Goal: Information Seeking & Learning: Learn about a topic

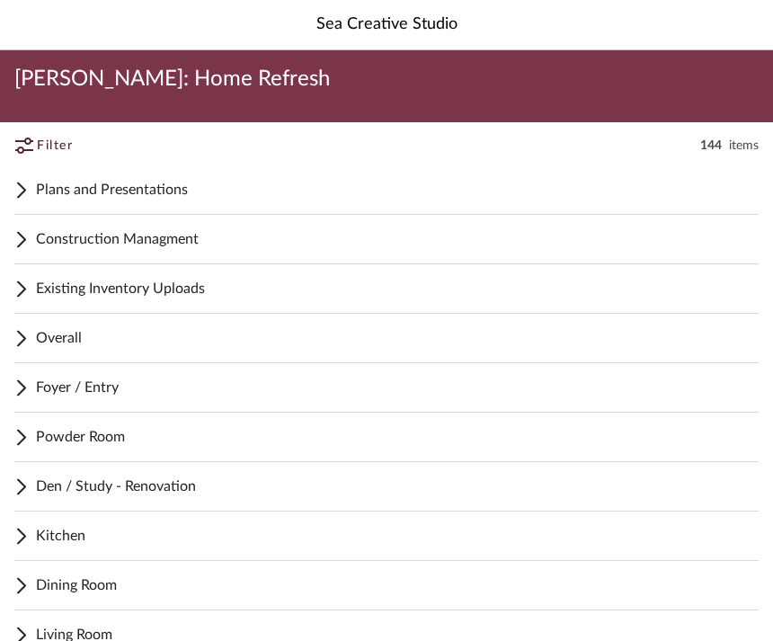
click at [283, 389] on span "Foyer / Entry" at bounding box center [397, 388] width 723 height 22
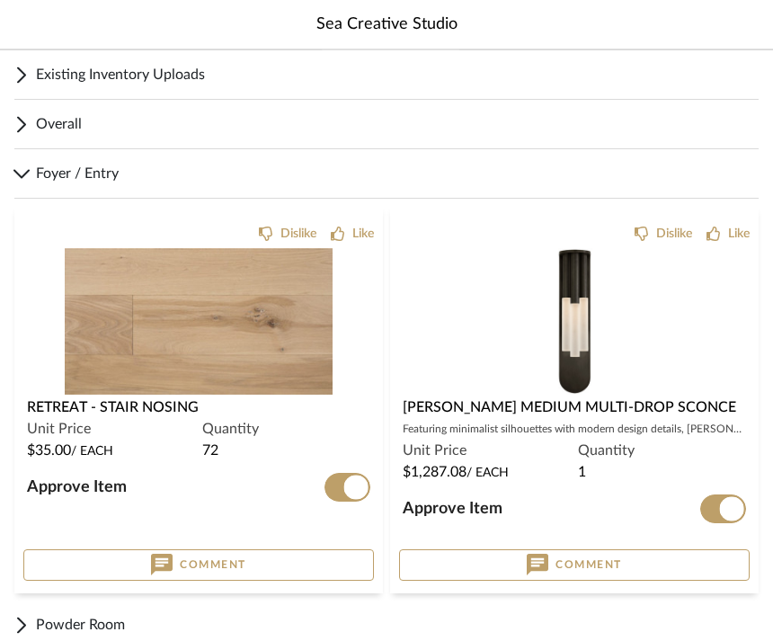
scroll to position [247, 0]
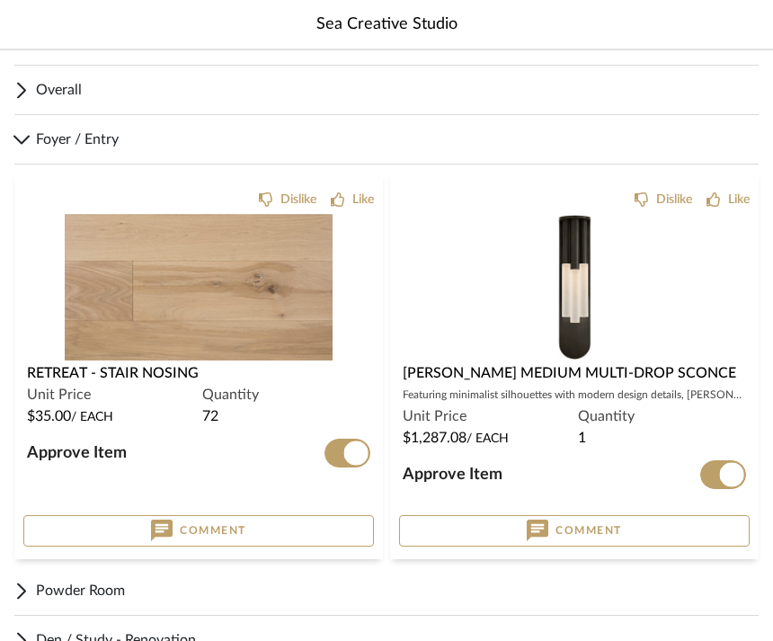
click at [157, 588] on span "Powder Room" at bounding box center [397, 592] width 723 height 22
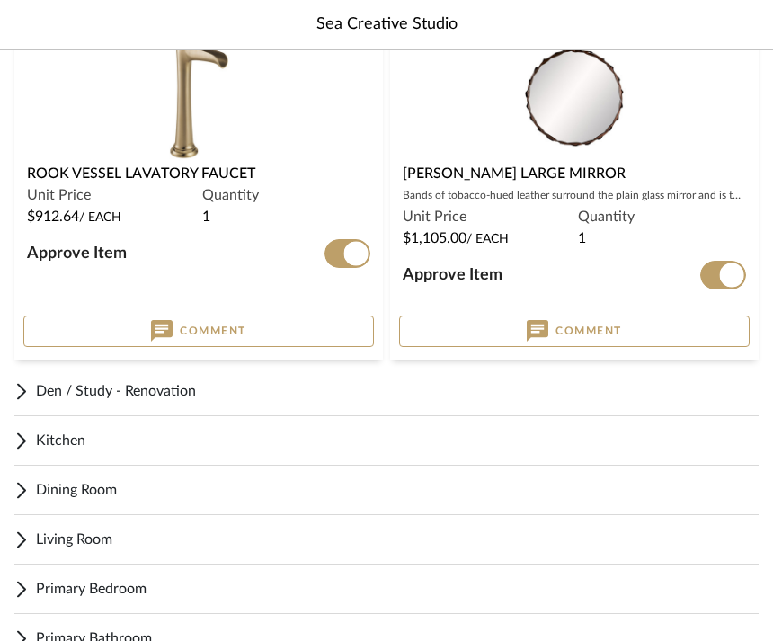
scroll to position [2078, 0]
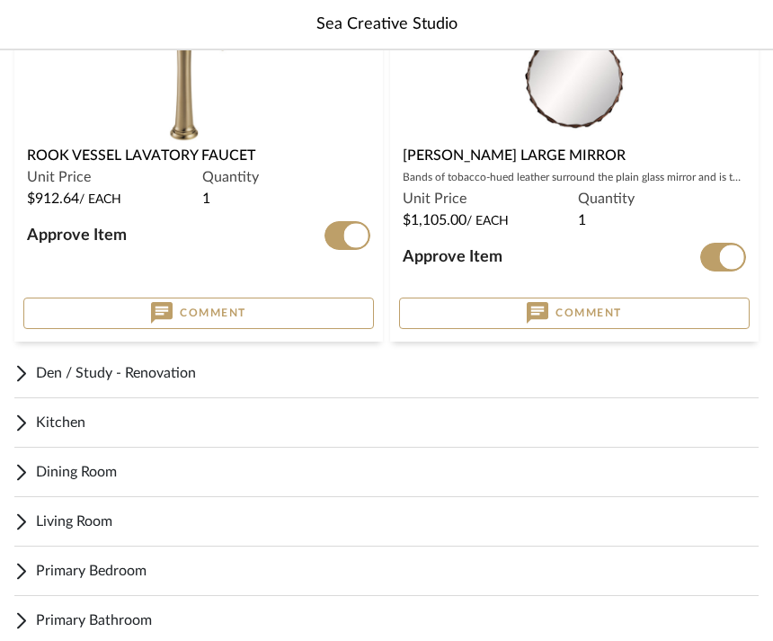
click at [182, 372] on span "Den / Study - Renovation" at bounding box center [397, 374] width 723 height 22
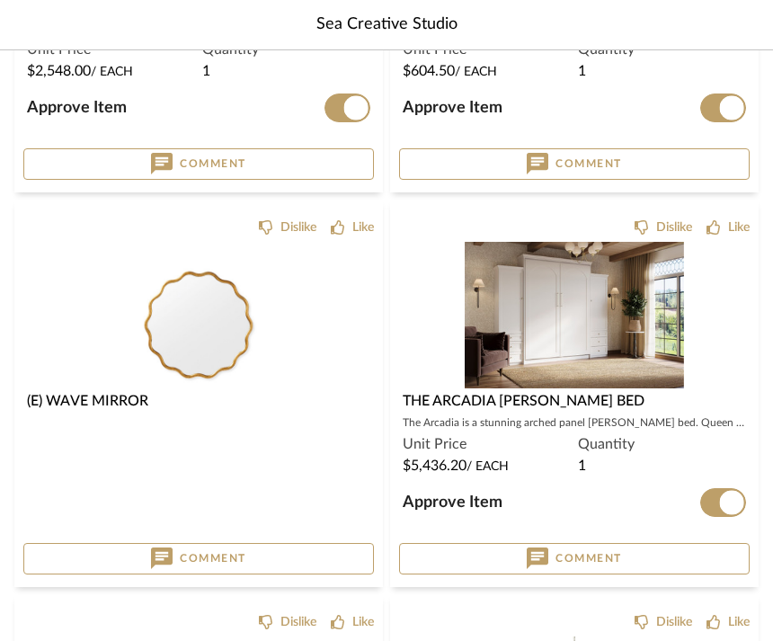
scroll to position [3864, 0]
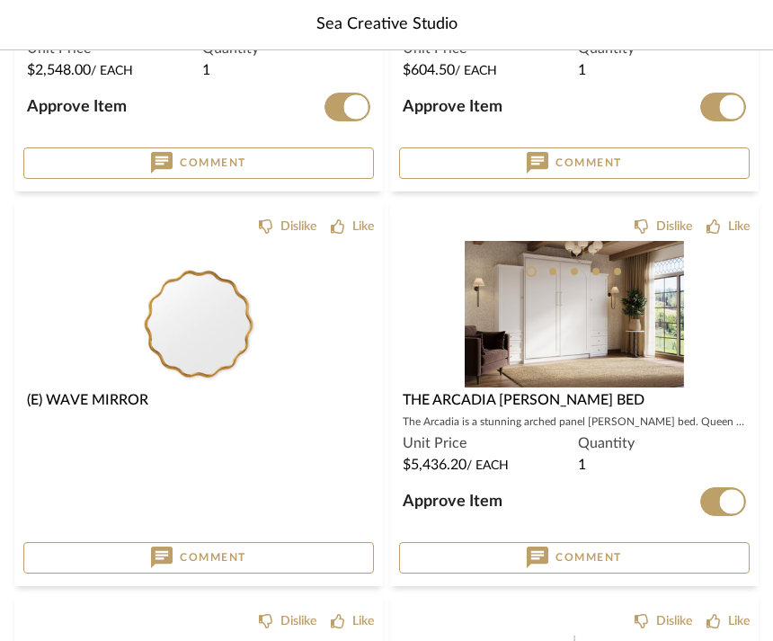
click at [0, 0] on img at bounding box center [0, 0] width 0 height 0
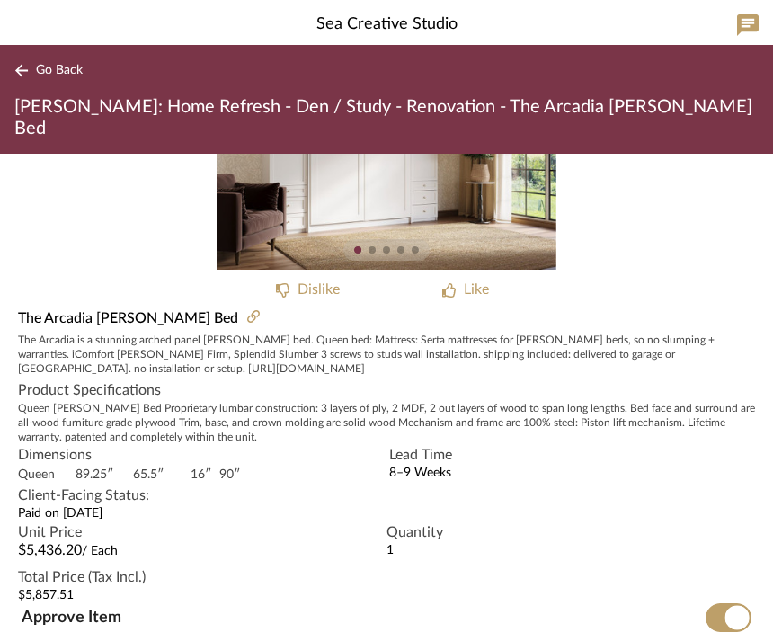
scroll to position [109, 0]
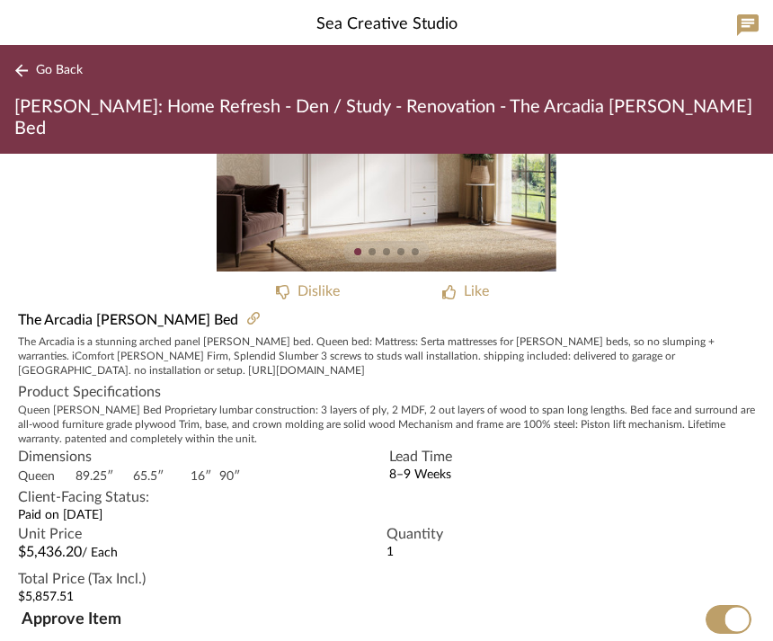
click at [51, 67] on span "Go Back" at bounding box center [59, 70] width 47 height 15
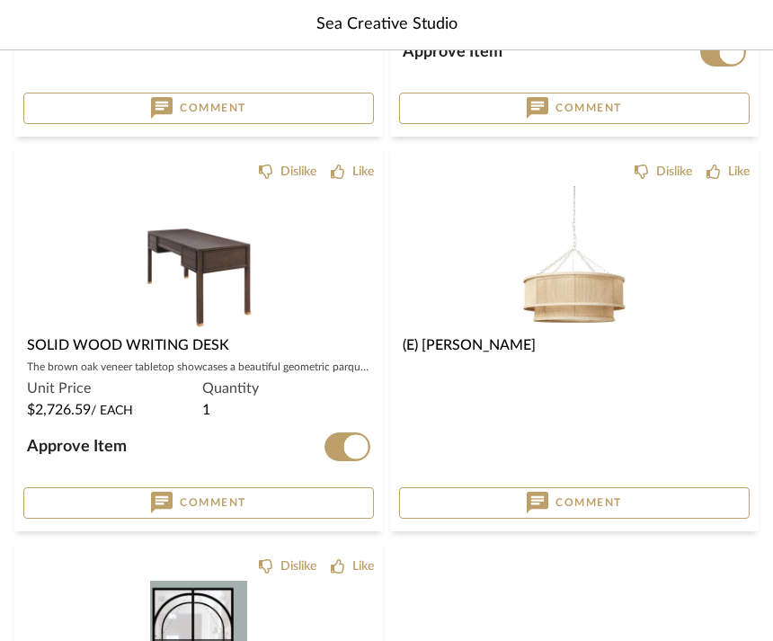
scroll to position [4315, 0]
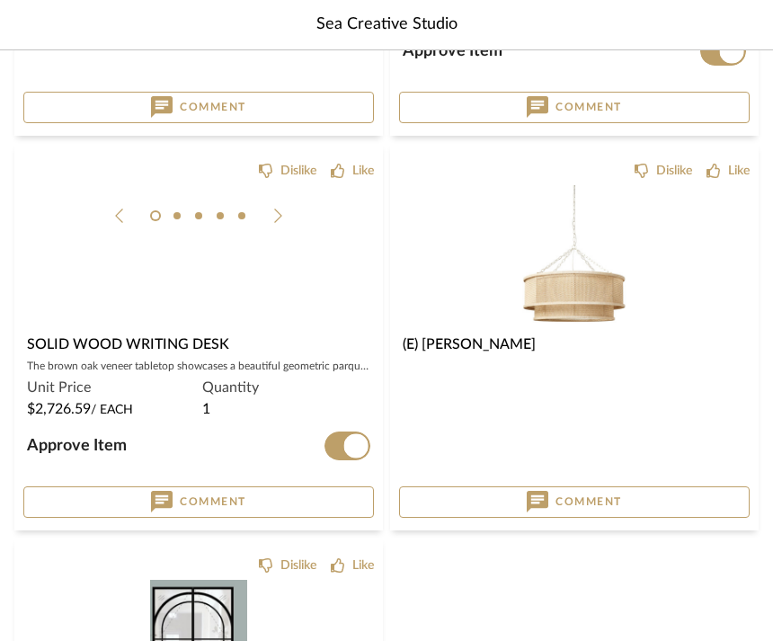
click at [0, 0] on img at bounding box center [0, 0] width 0 height 0
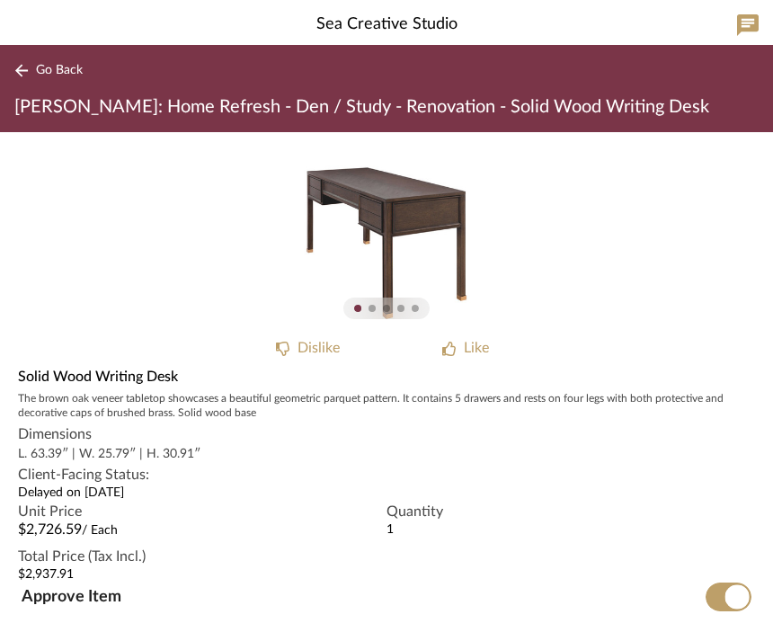
scroll to position [30, 0]
click at [56, 67] on span "Go Back" at bounding box center [59, 70] width 47 height 15
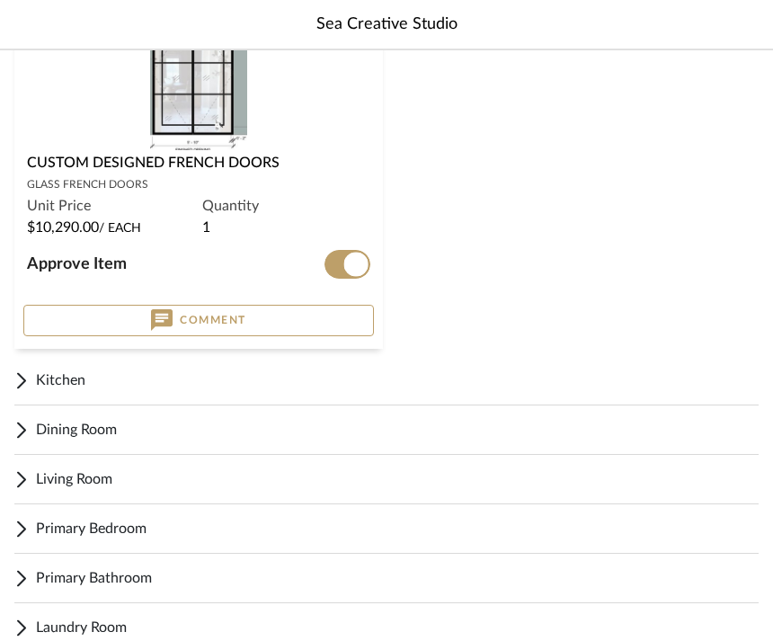
scroll to position [4891, 0]
click at [76, 385] on span "Kitchen" at bounding box center [397, 380] width 723 height 22
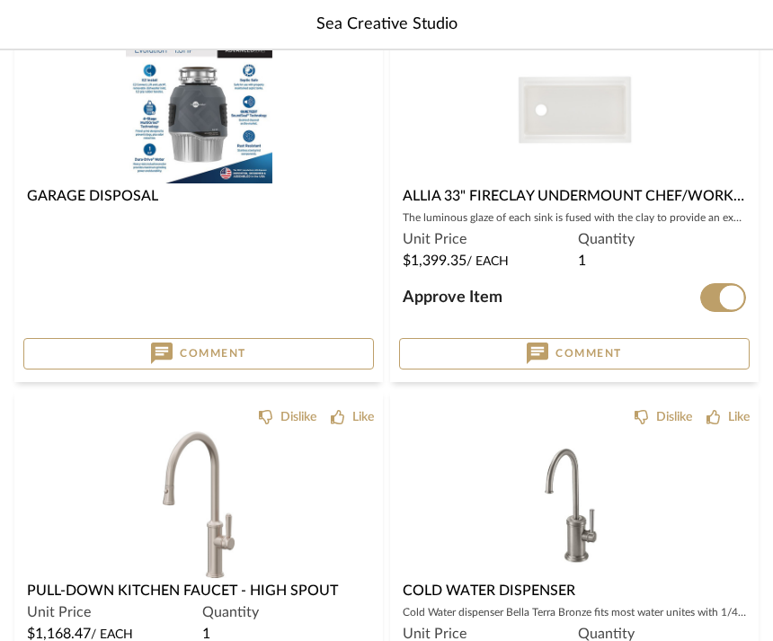
scroll to position [6493, 0]
click at [545, 220] on div "The luminous glaze of each sink is fused with the clay to provide an exceptiona…" at bounding box center [574, 218] width 343 height 22
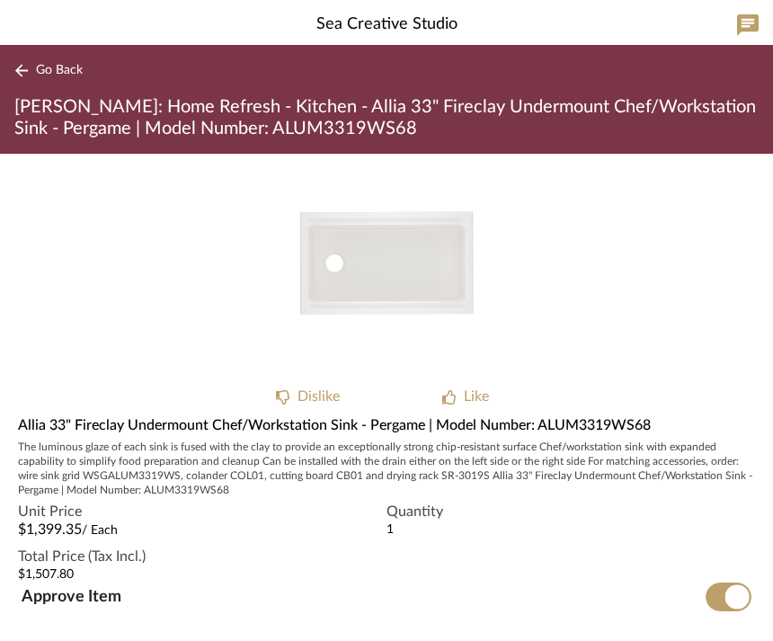
scroll to position [3, 0]
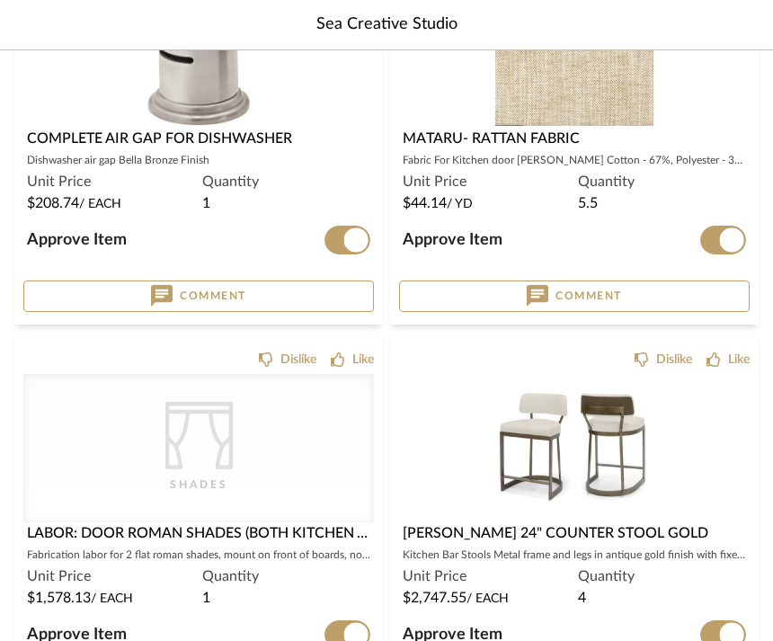
scroll to position [7313, 0]
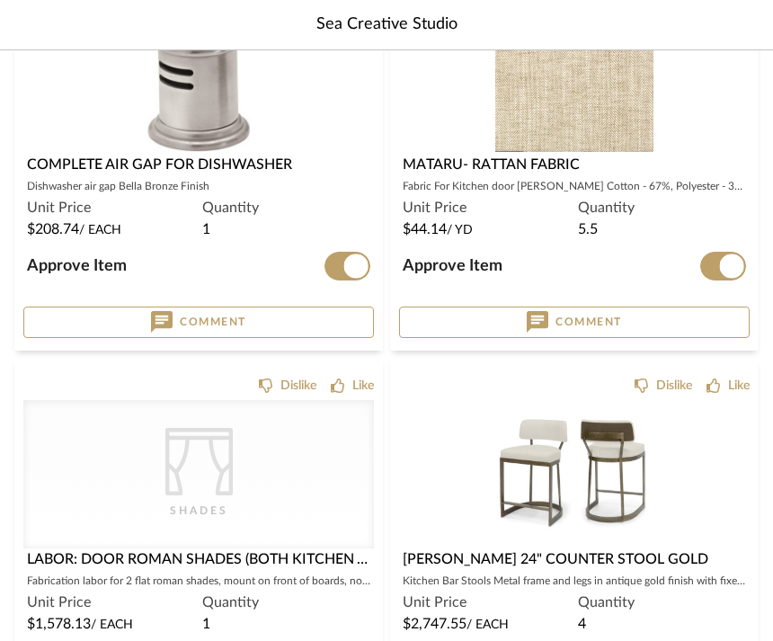
click at [274, 235] on div "Quantity 1" at bounding box center [286, 218] width 168 height 43
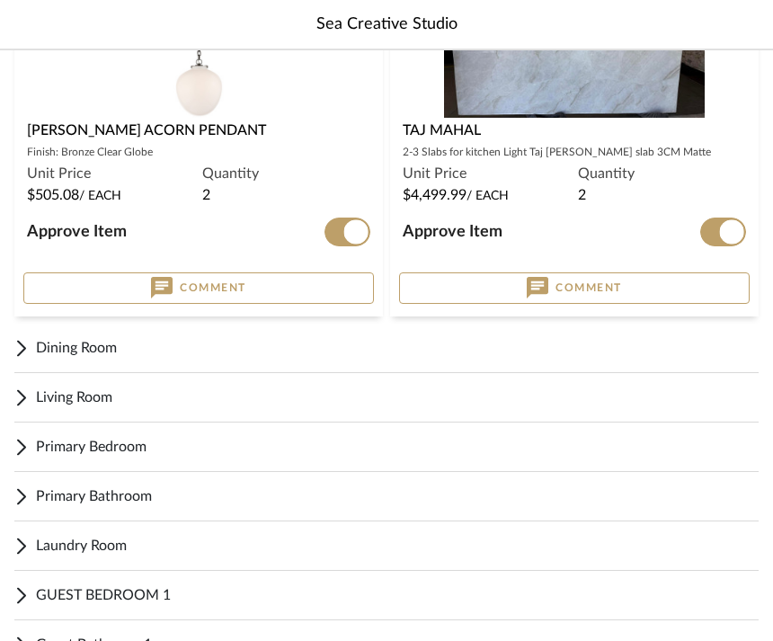
scroll to position [8180, 0]
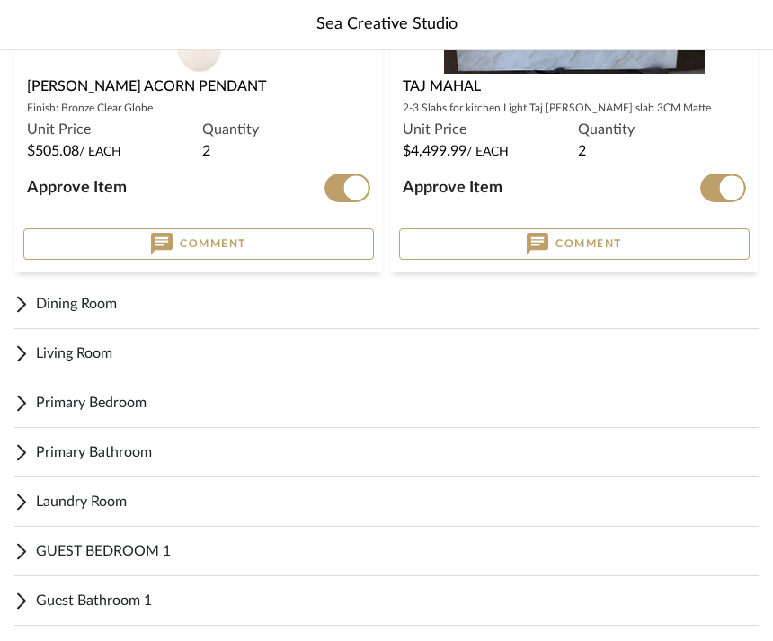
click at [412, 303] on span "Dining Room" at bounding box center [397, 305] width 723 height 22
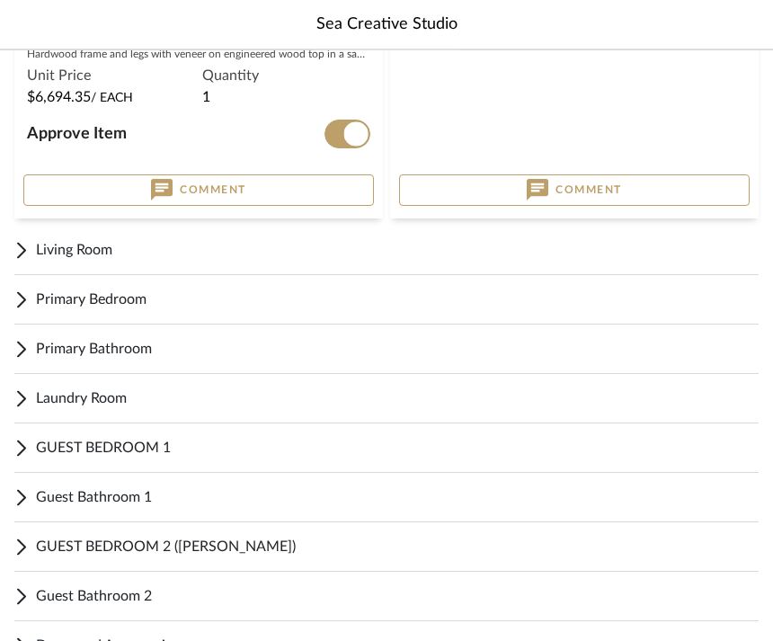
scroll to position [9081, 0]
click at [600, 250] on span "Living Room" at bounding box center [397, 250] width 723 height 22
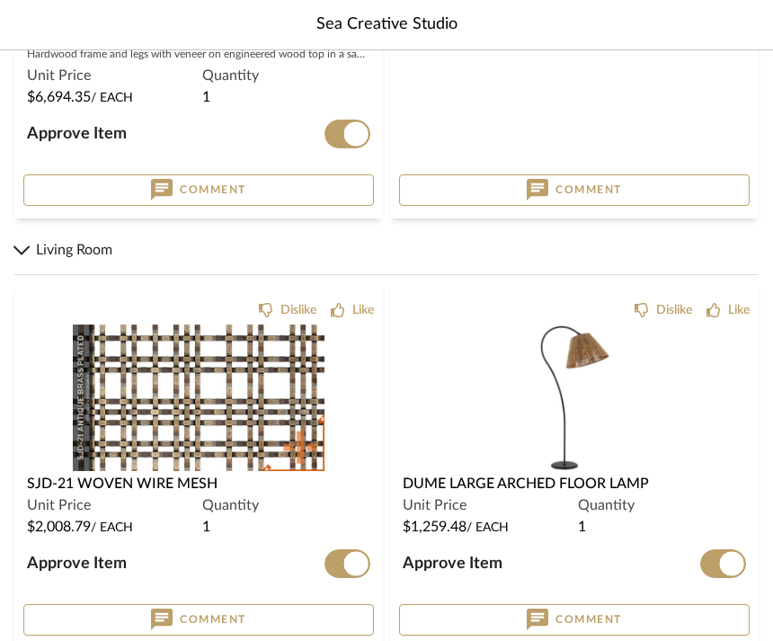
click at [0, 0] on div at bounding box center [0, 0] width 0 height 0
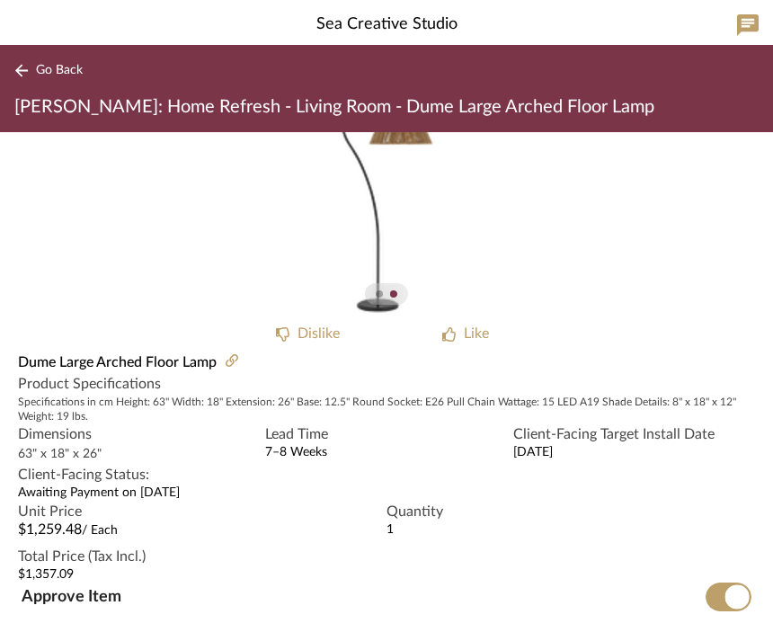
scroll to position [44, 0]
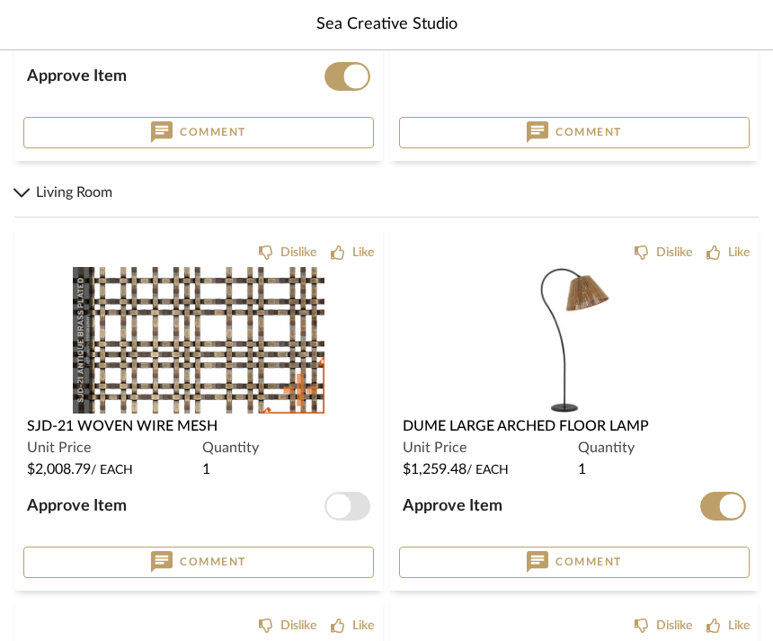
click at [347, 502] on span "button" at bounding box center [338, 506] width 24 height 24
click at [0, 0] on img at bounding box center [0, 0] width 0 height 0
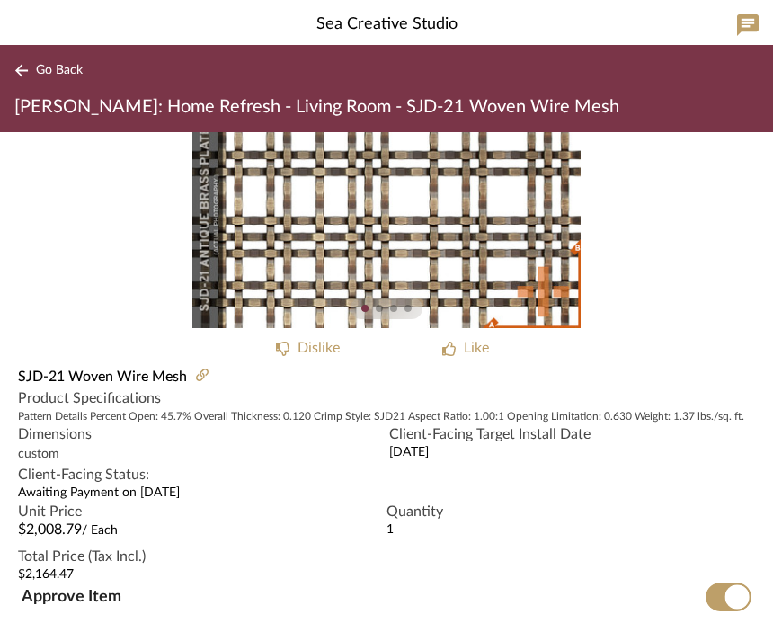
scroll to position [30, 0]
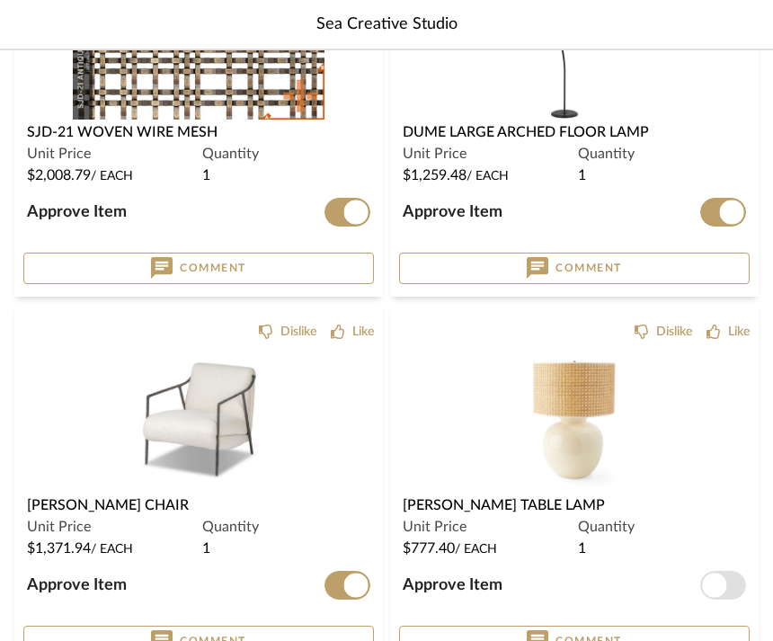
scroll to position [9432, 0]
click at [0, 0] on div at bounding box center [0, 0] width 0 height 0
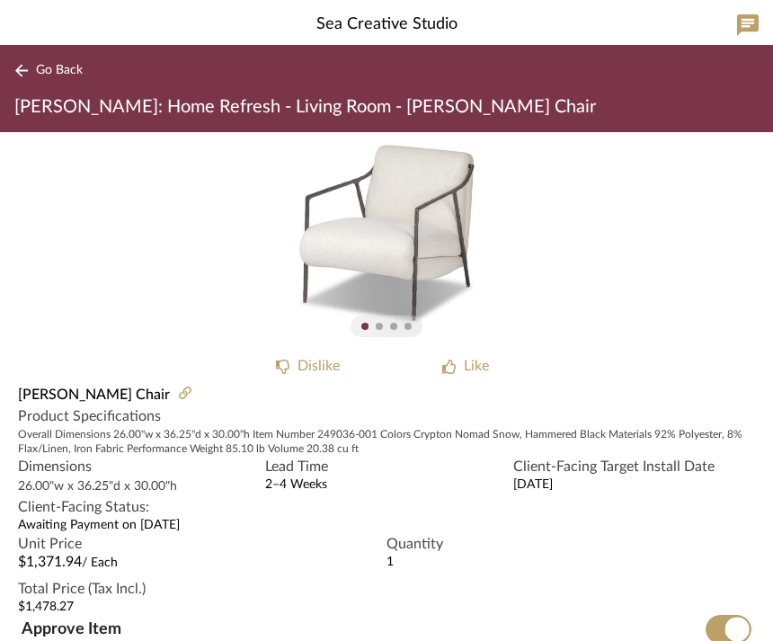
scroll to position [11, 0]
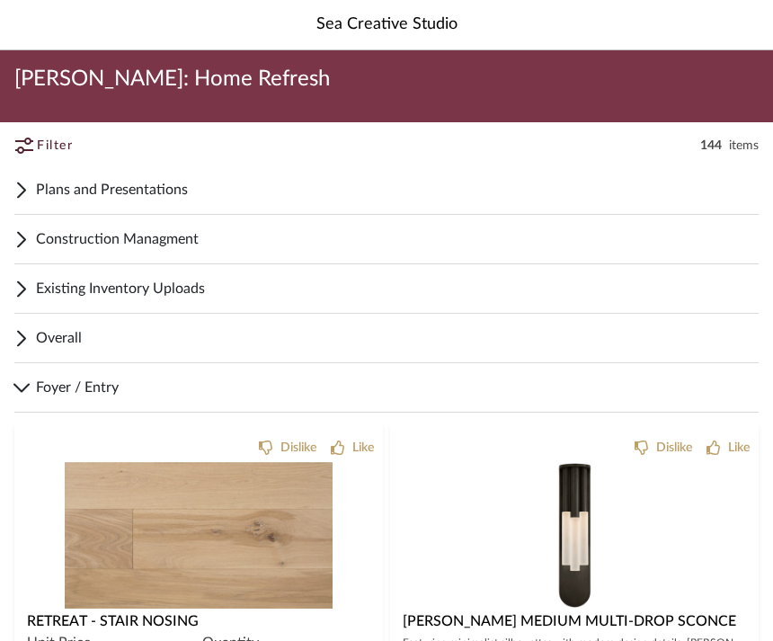
scroll to position [9490, 0]
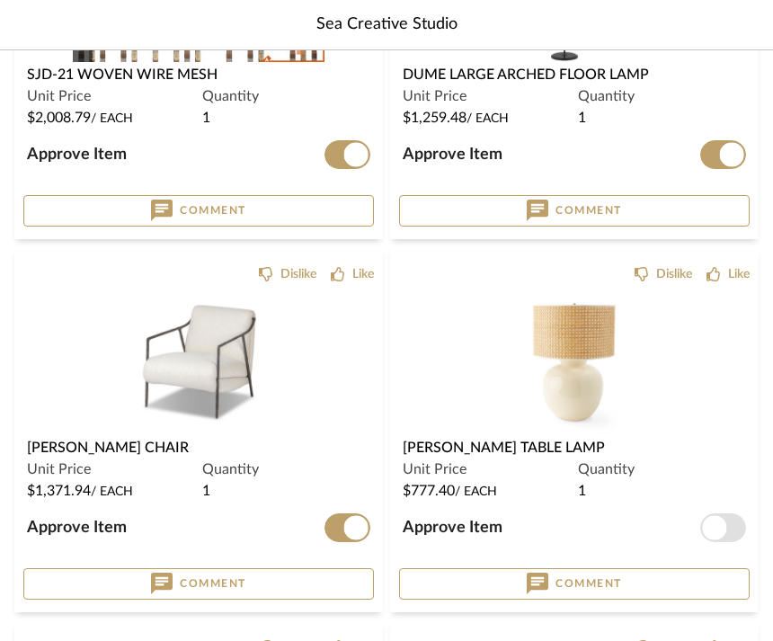
click at [0, 0] on div at bounding box center [0, 0] width 0 height 0
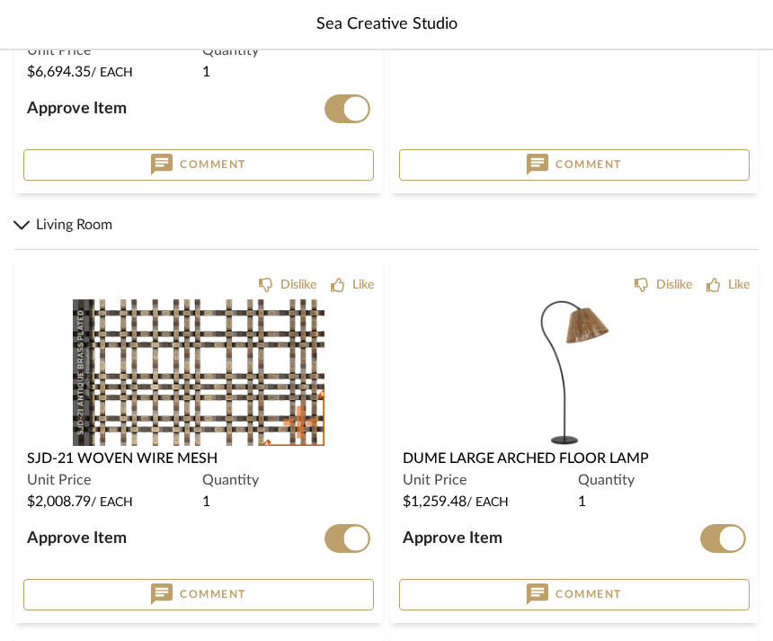
scroll to position [9108, 0]
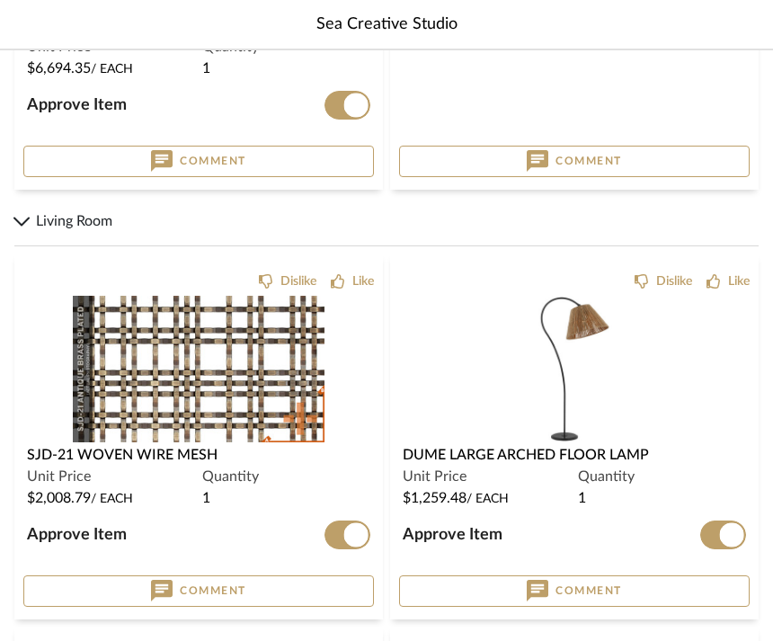
click at [645, 380] on img "0" at bounding box center [575, 370] width 147 height 147
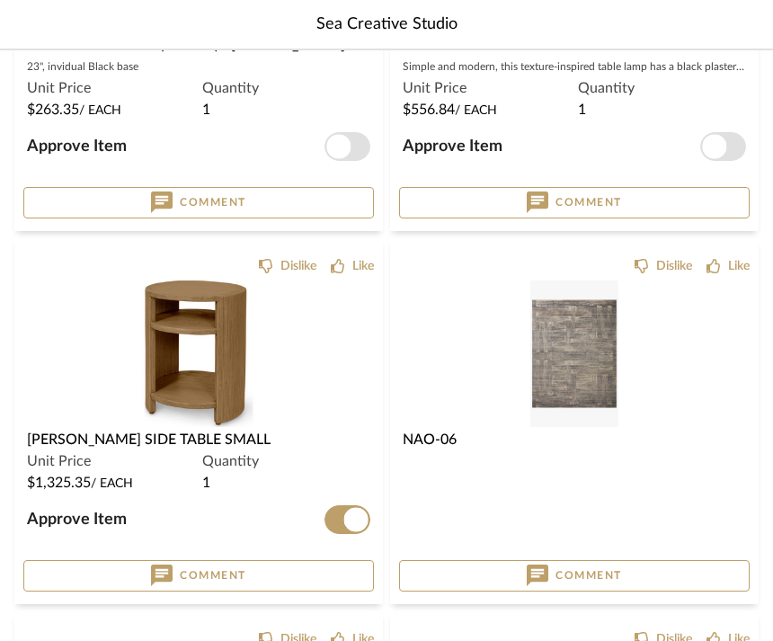
scroll to position [10265, 0]
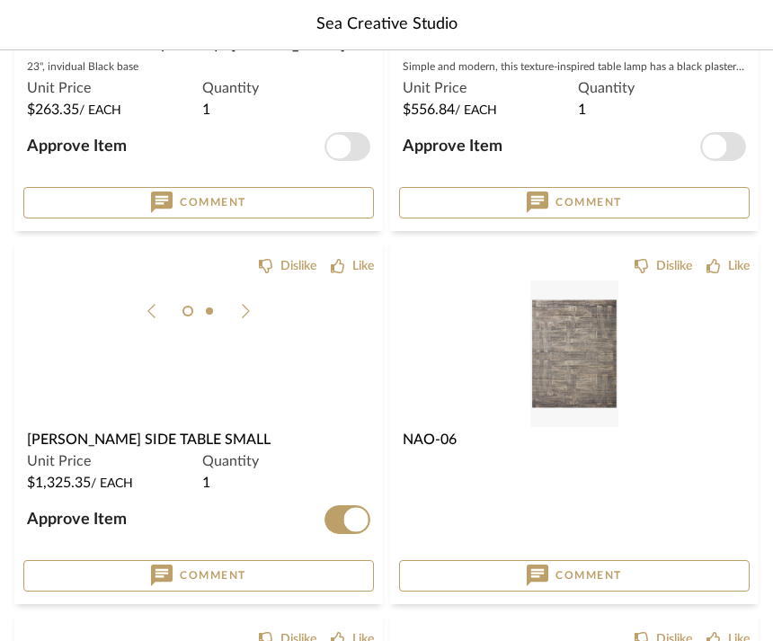
click at [0, 0] on div at bounding box center [0, 0] width 0 height 0
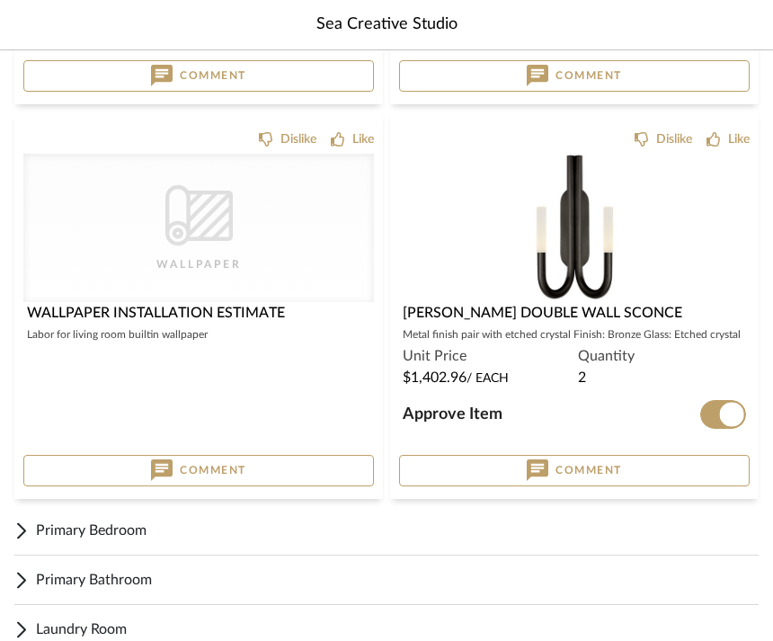
scroll to position [13250, 0]
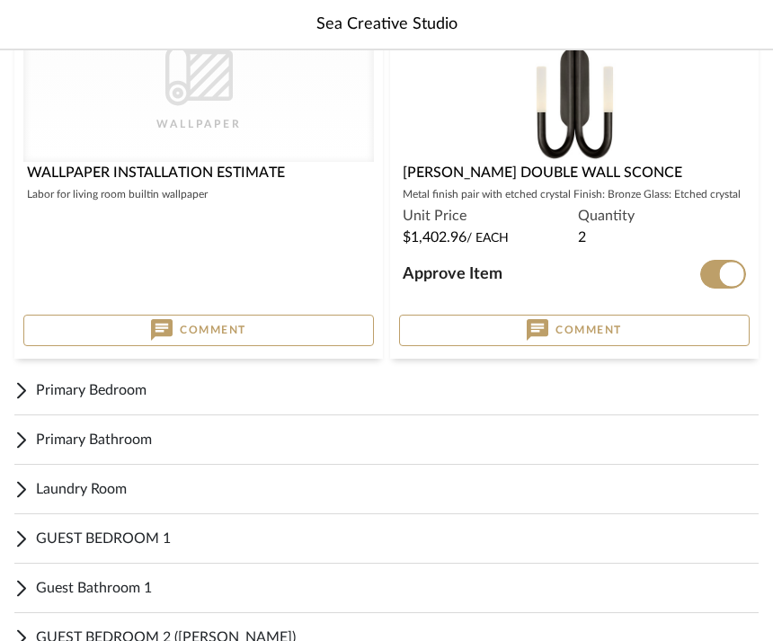
click at [632, 385] on span "Primary Bedroom" at bounding box center [397, 391] width 723 height 22
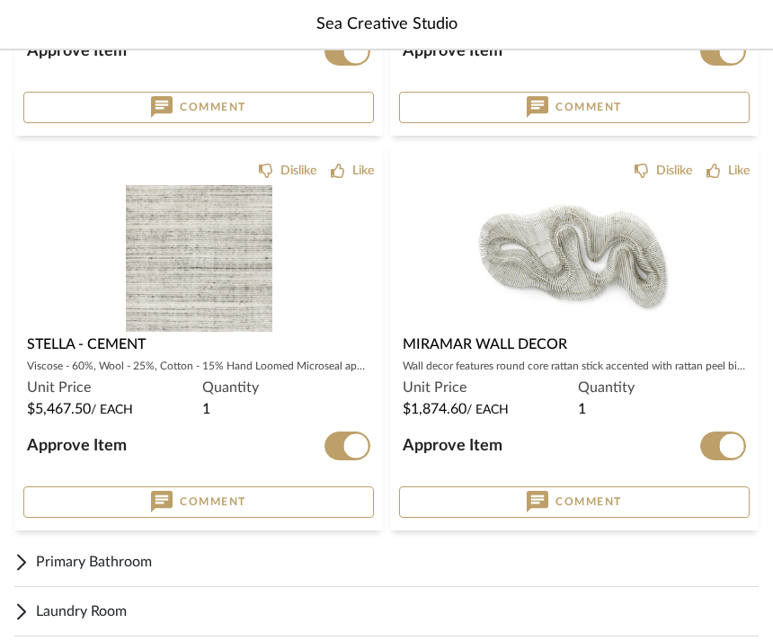
scroll to position [16213, 0]
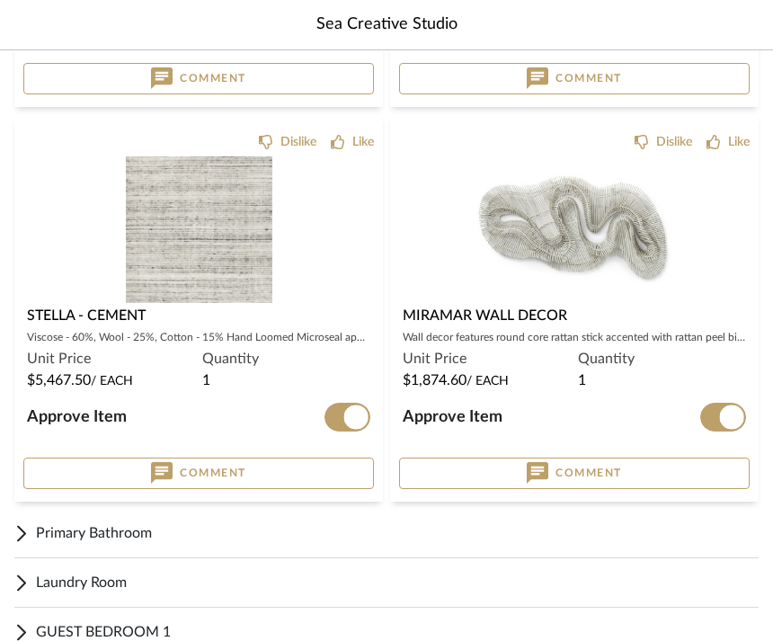
click at [362, 537] on span "Primary Bathroom" at bounding box center [397, 533] width 723 height 22
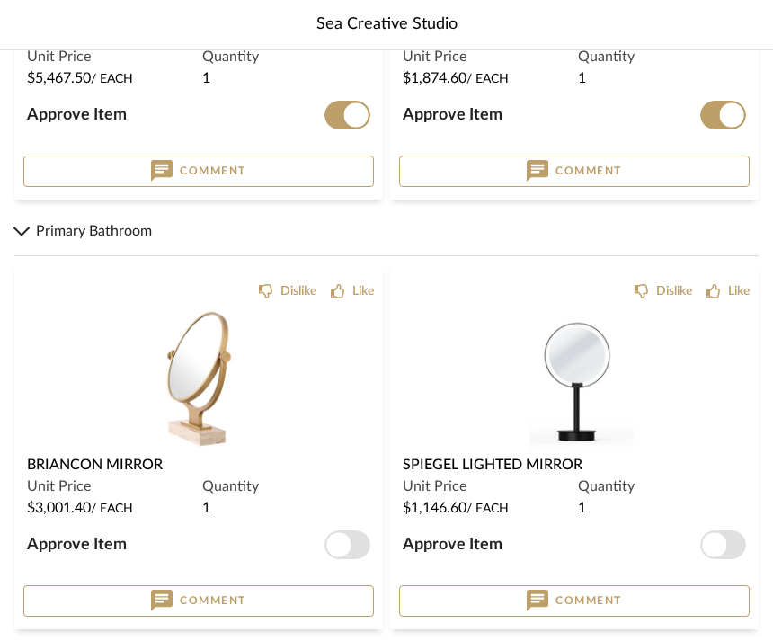
scroll to position [16515, 0]
click at [518, 489] on div "Unit Price $1,146.60 / Each" at bounding box center [487, 498] width 168 height 44
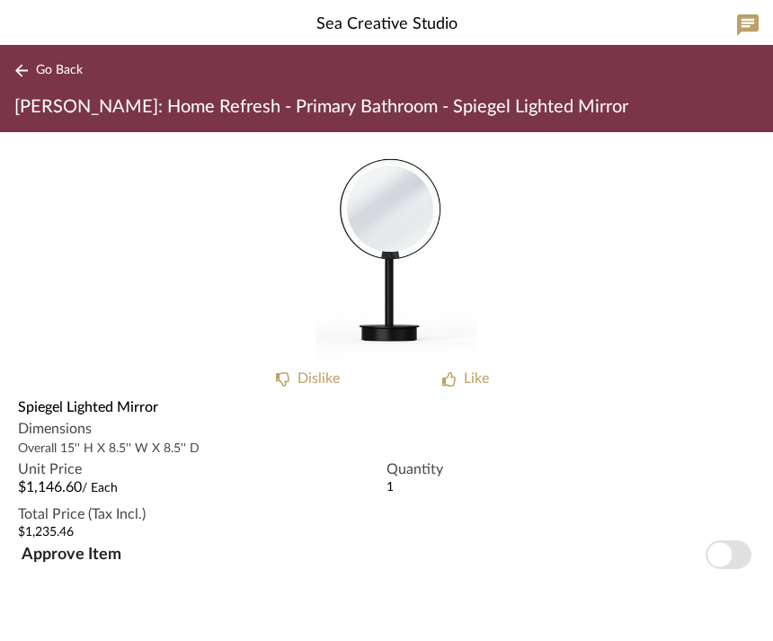
click at [58, 76] on span "Go Back" at bounding box center [59, 70] width 47 height 15
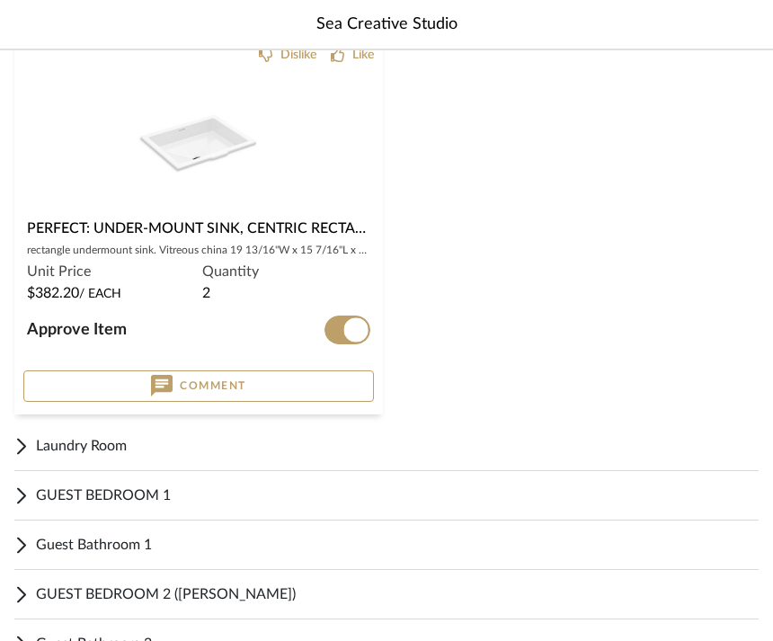
scroll to position [19449, 0]
click at [106, 449] on span "Laundry Room" at bounding box center [397, 446] width 723 height 22
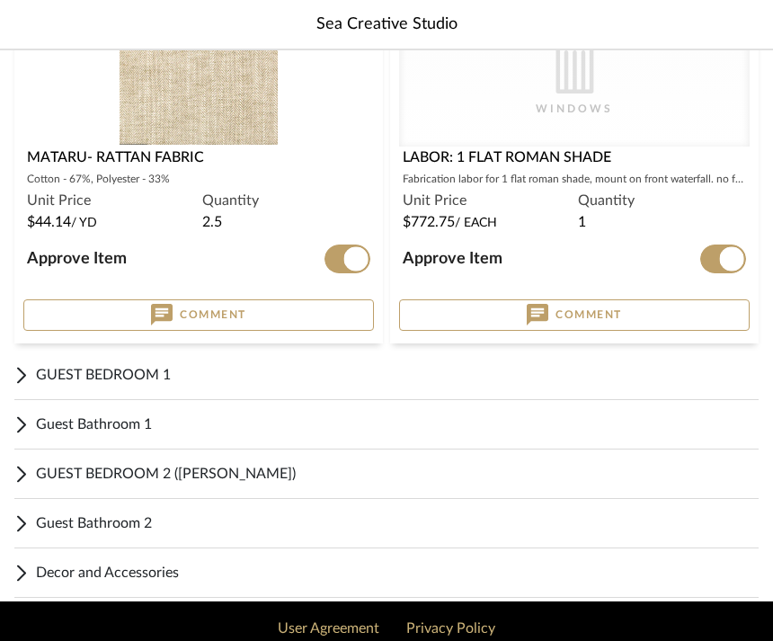
scroll to position [19973, 0]
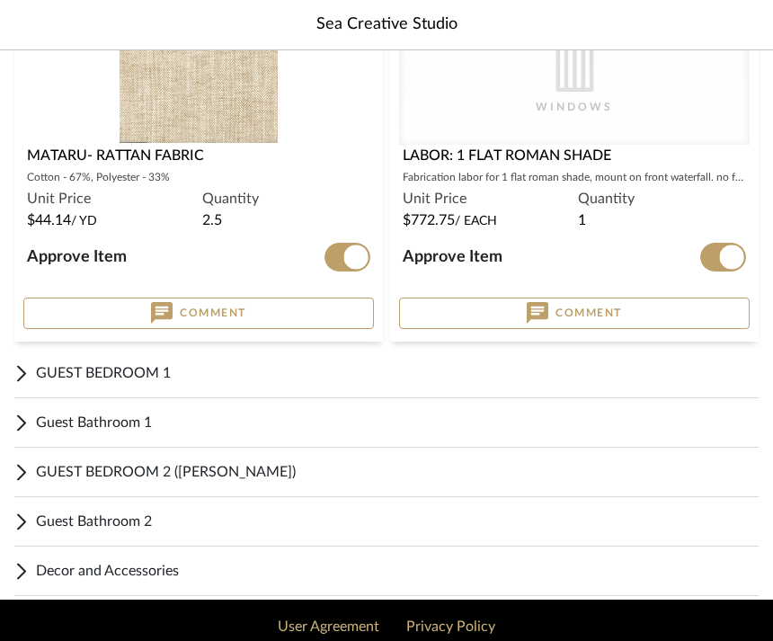
click at [222, 377] on span "GUEST BEDROOM 1" at bounding box center [397, 373] width 723 height 22
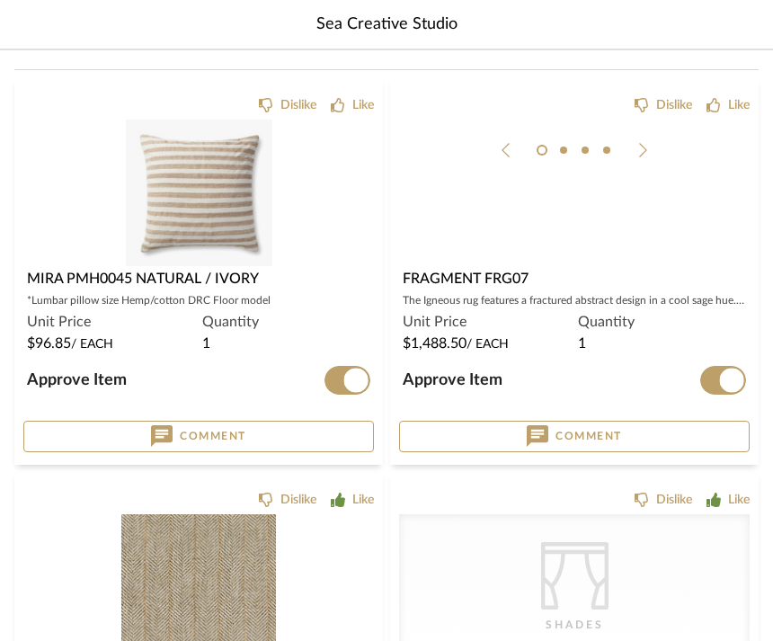
scroll to position [20301, 0]
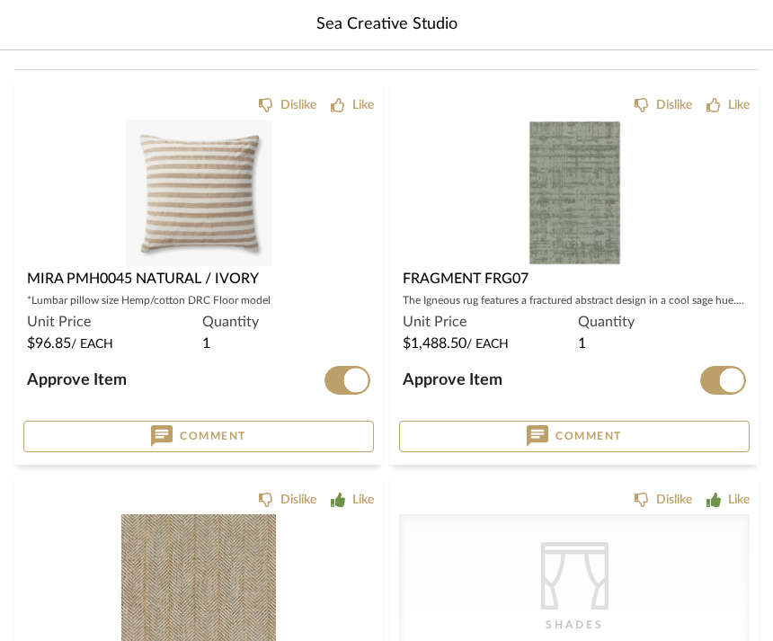
click at [0, 0] on div at bounding box center [0, 0] width 0 height 0
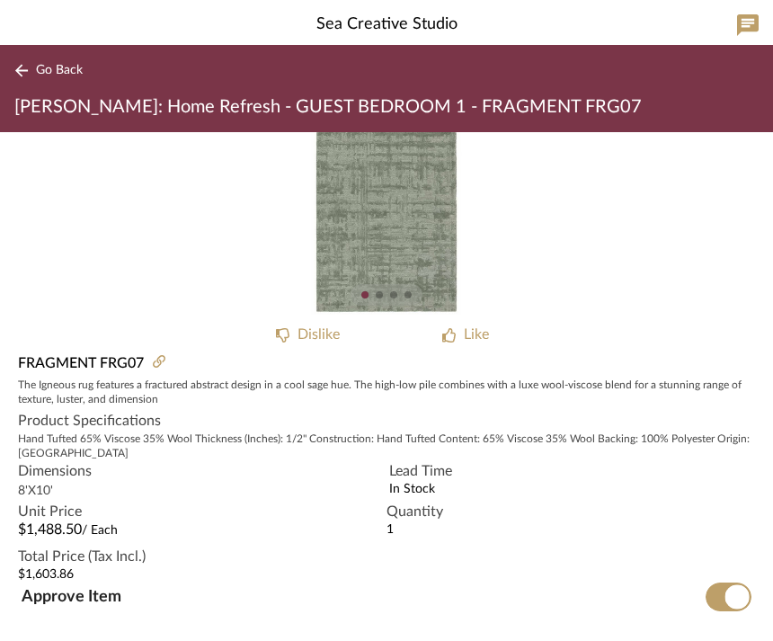
scroll to position [43, 0]
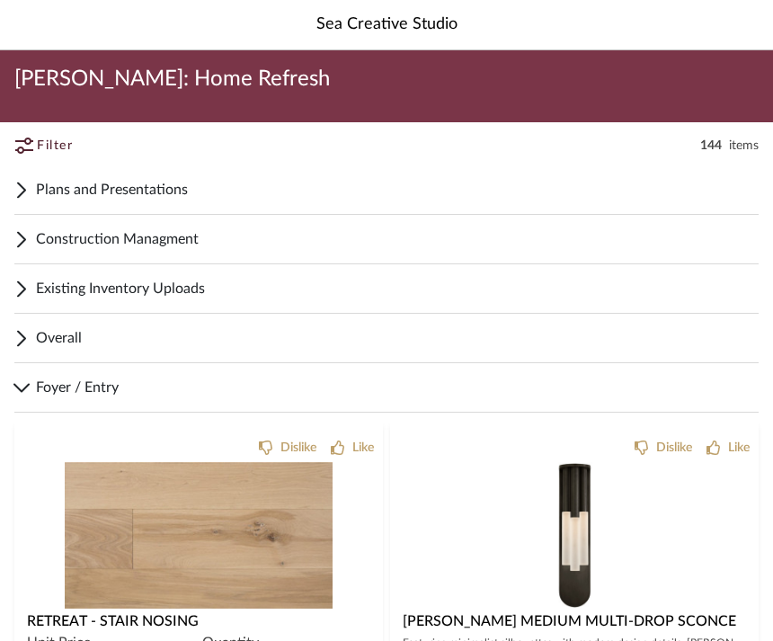
scroll to position [20359, 0]
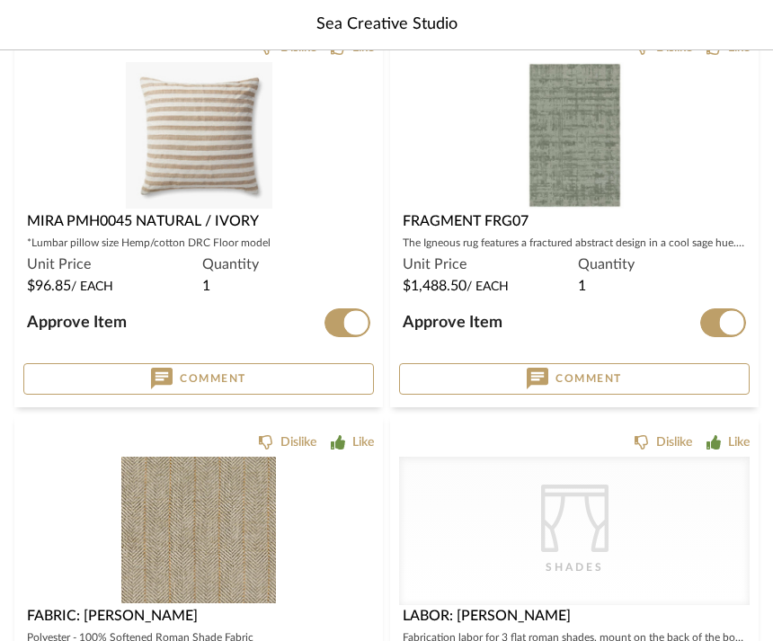
click at [687, 167] on div "0" at bounding box center [574, 135] width 351 height 147
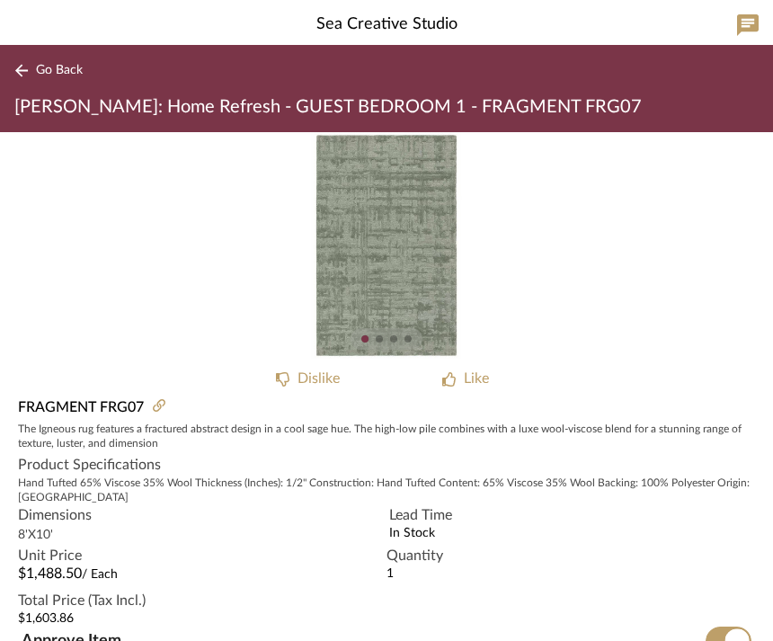
click at [61, 81] on button "Go Back" at bounding box center [51, 70] width 75 height 22
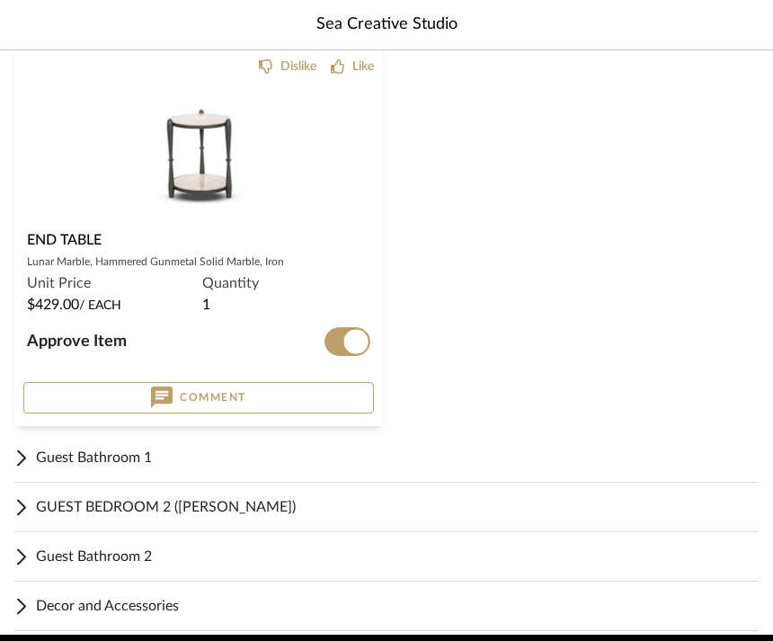
scroll to position [21164, 0]
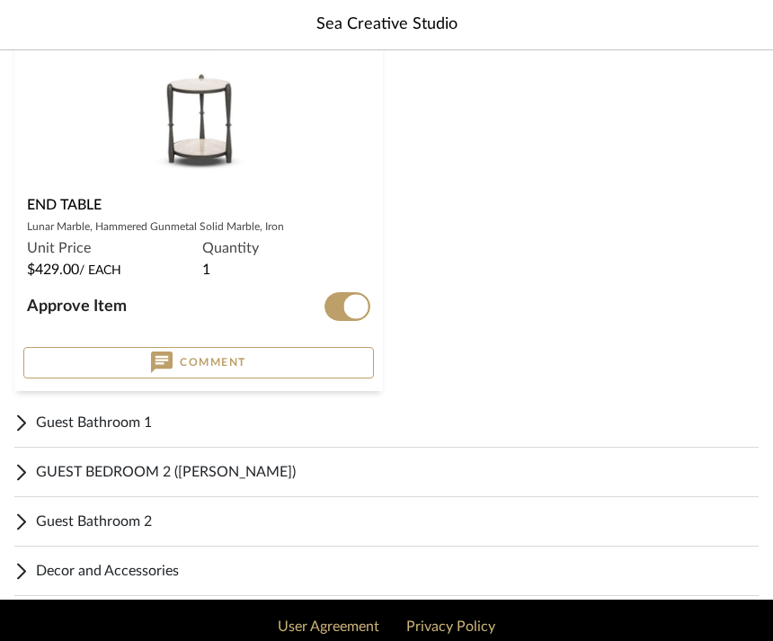
click at [233, 476] on span "GUEST BEDROOM 2 ([PERSON_NAME])" at bounding box center [397, 472] width 723 height 22
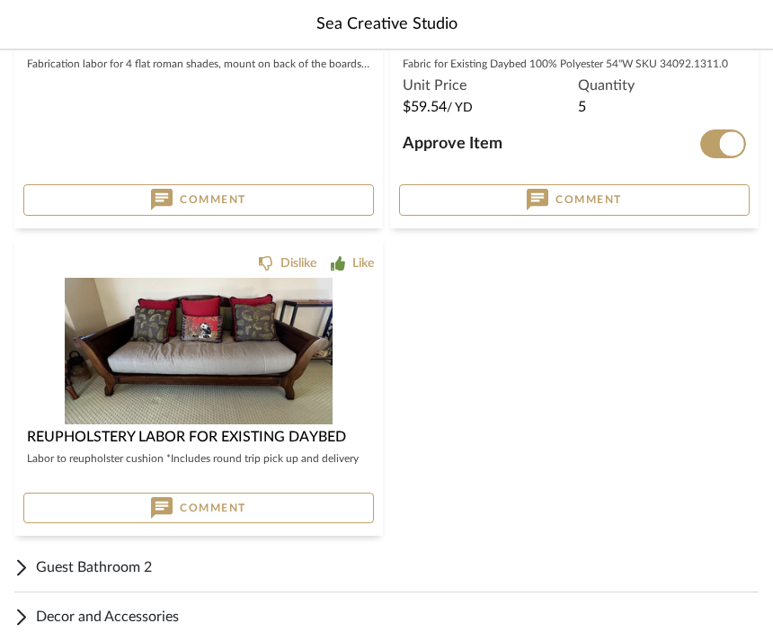
scroll to position [22575, 0]
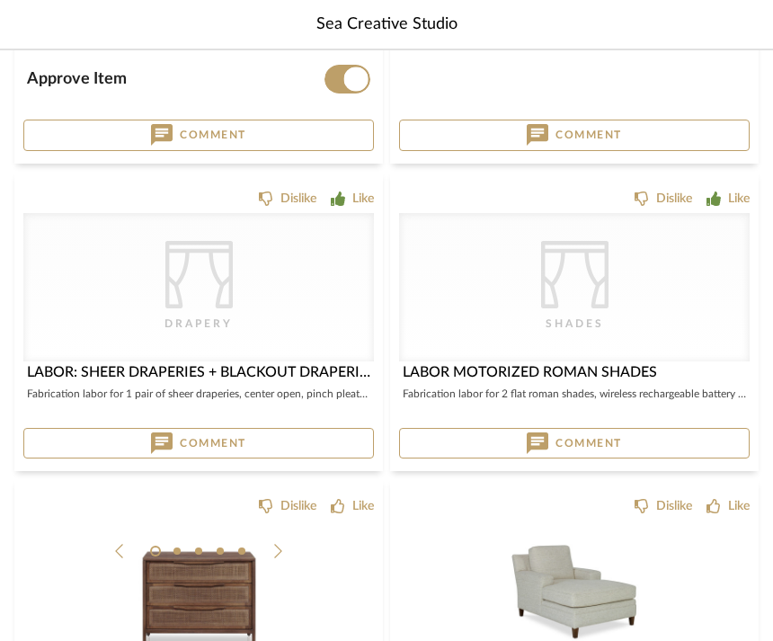
scroll to position [15455, 0]
